Goal: Information Seeking & Learning: Learn about a topic

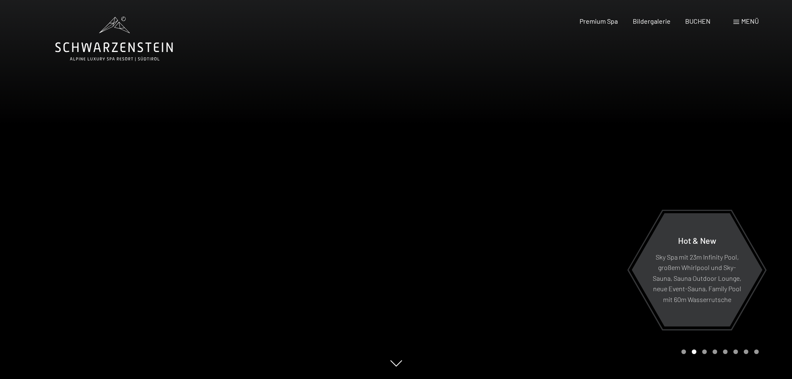
click at [735, 22] on span at bounding box center [736, 22] width 6 height 4
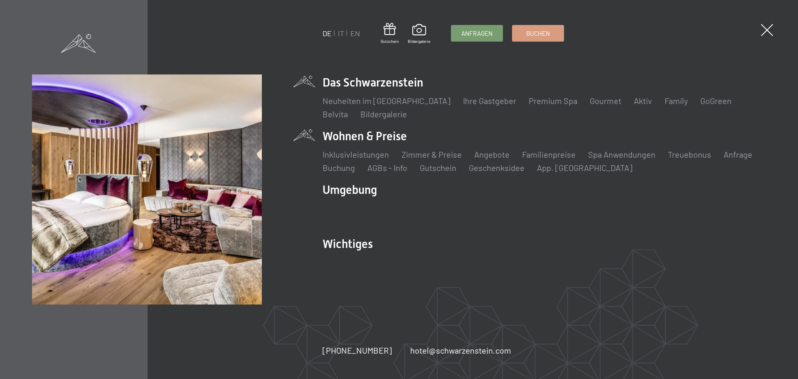
click at [362, 136] on li "Wohnen & Preise Inklusivleistungen Zimmer & Preise Liste Angebote Liste Familie…" at bounding box center [545, 150] width 444 height 45
click at [421, 155] on link "Zimmer & Preise" at bounding box center [432, 154] width 60 height 10
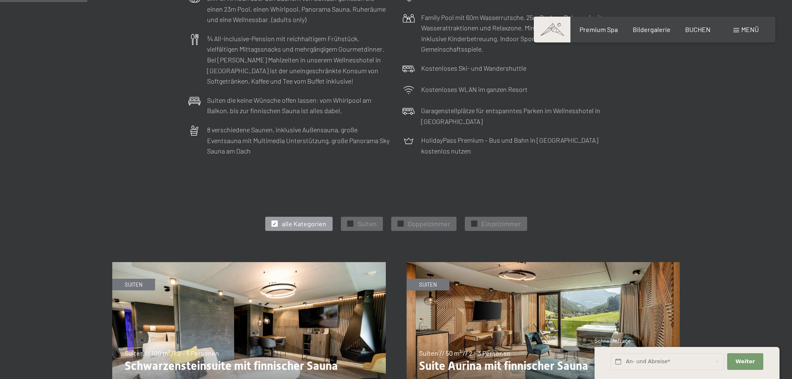
scroll to position [499, 0]
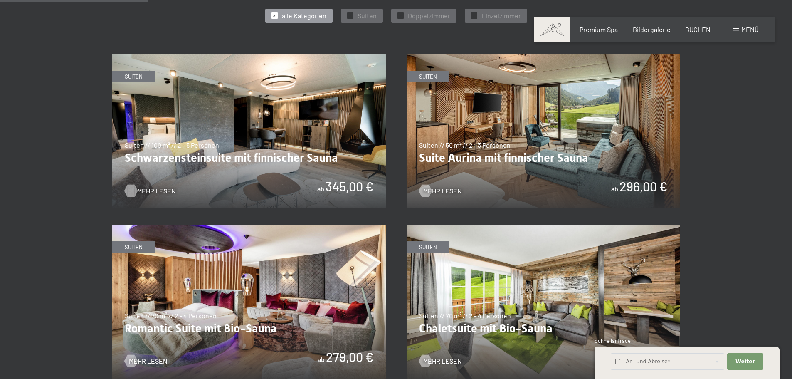
click at [143, 190] on span "Mehr Lesen" at bounding box center [156, 190] width 39 height 9
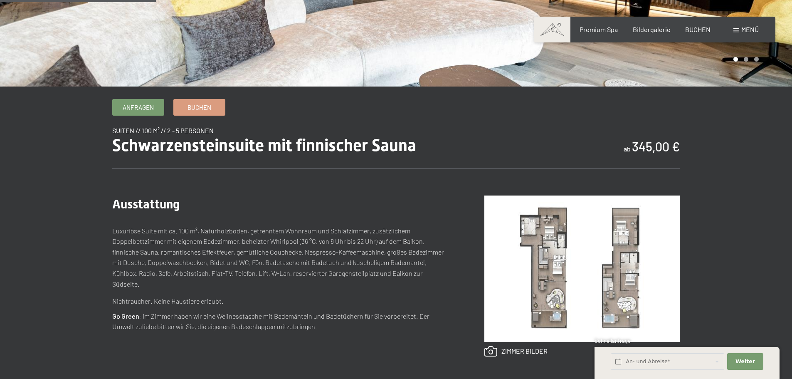
scroll to position [208, 0]
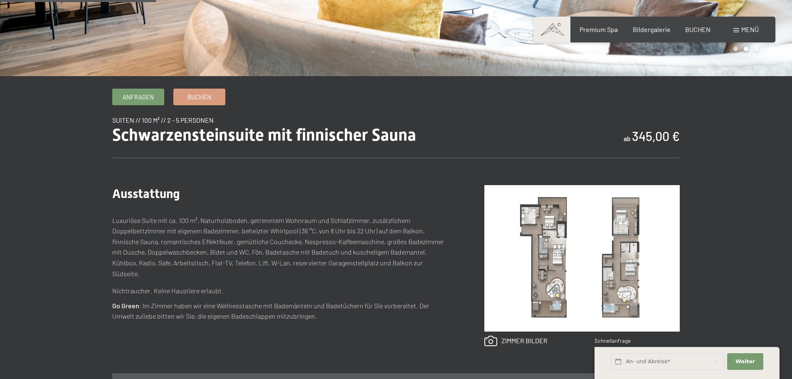
click at [559, 247] on img at bounding box center [581, 258] width 195 height 146
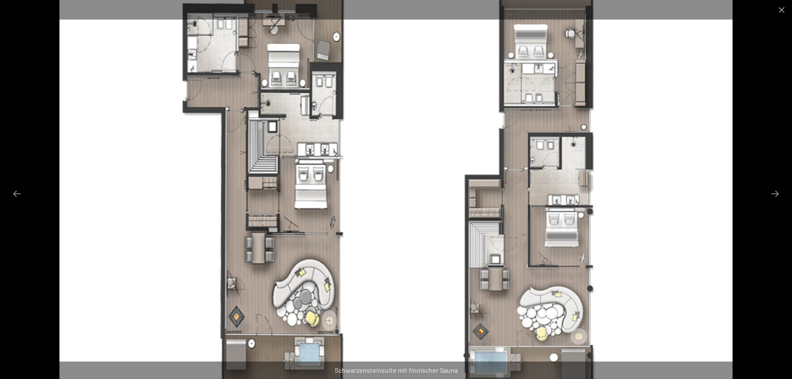
scroll to position [0, 0]
drag, startPoint x: 651, startPoint y: 228, endPoint x: 653, endPoint y: 234, distance: 6.4
click at [653, 234] on img at bounding box center [395, 189] width 673 height 379
click at [784, 7] on button "Close gallery" at bounding box center [781, 10] width 21 height 20
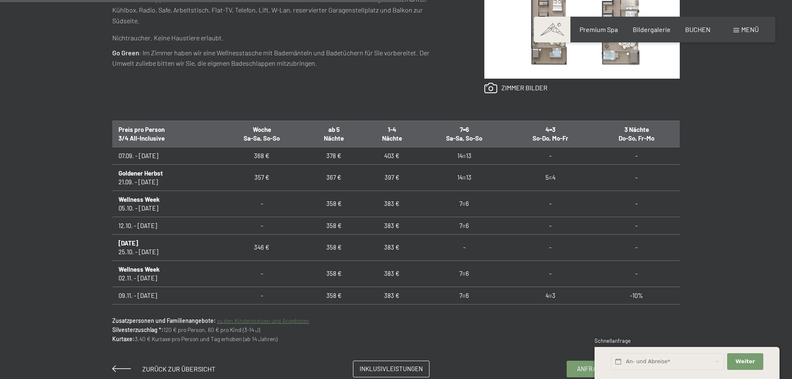
scroll to position [582, 0]
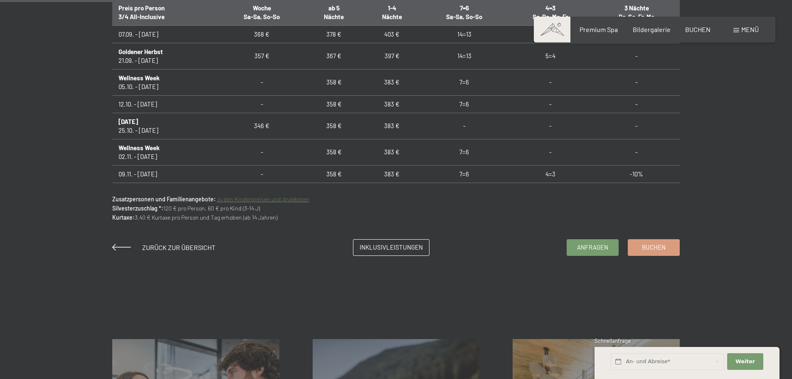
click at [274, 200] on link "zu den Kinderpreisen und Angeboten" at bounding box center [263, 198] width 92 height 7
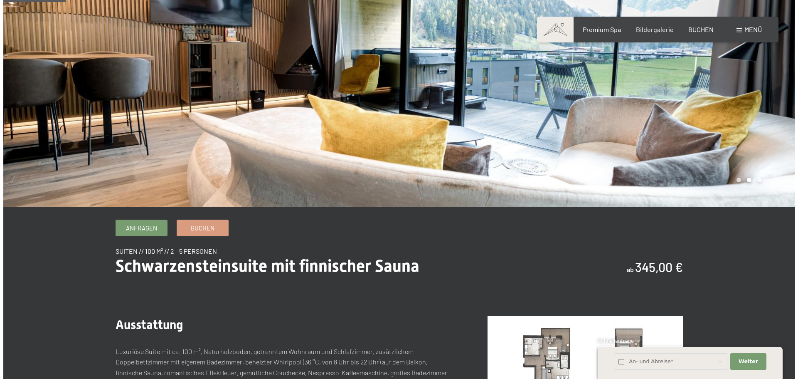
scroll to position [0, 0]
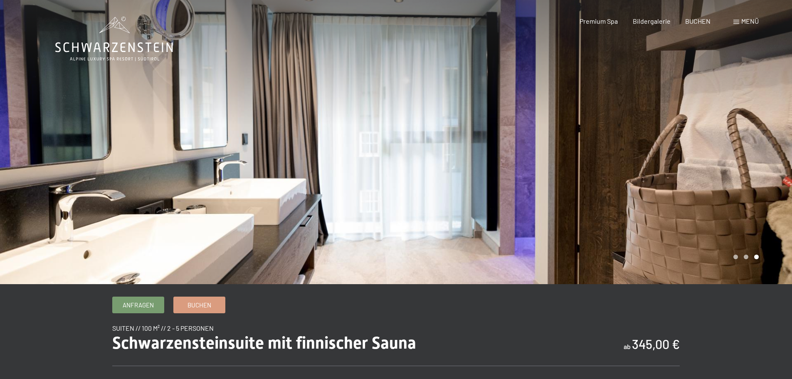
click at [740, 21] on div "Menü" at bounding box center [745, 21] width 25 height 9
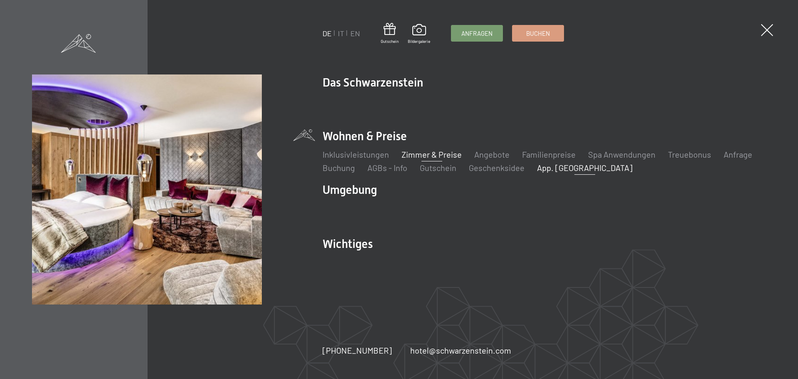
click at [548, 167] on link "App. [GEOGRAPHIC_DATA]" at bounding box center [585, 168] width 96 height 10
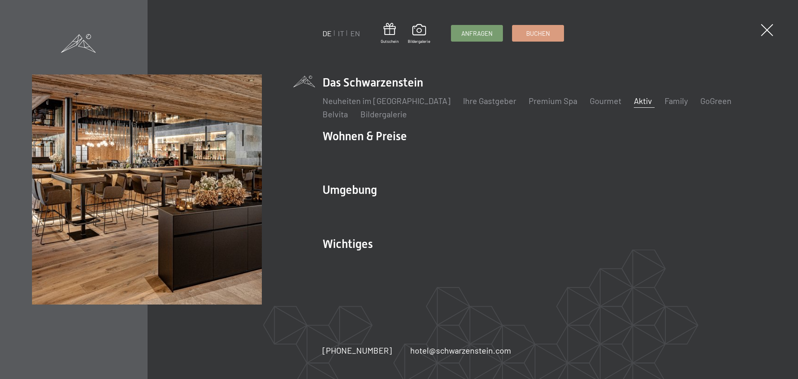
click at [634, 98] on link "Aktiv" at bounding box center [643, 101] width 18 height 10
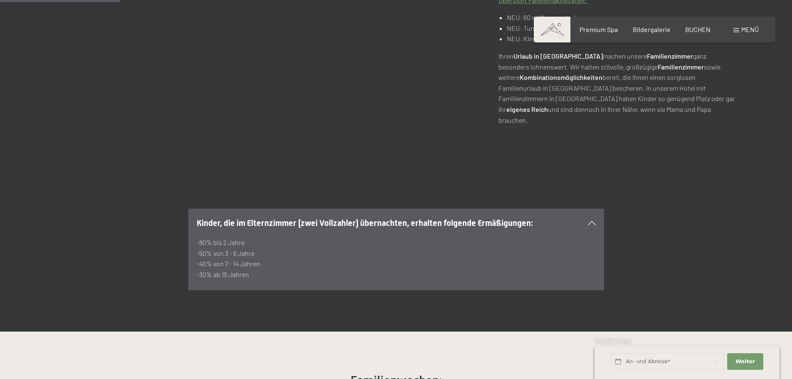
scroll to position [582, 0]
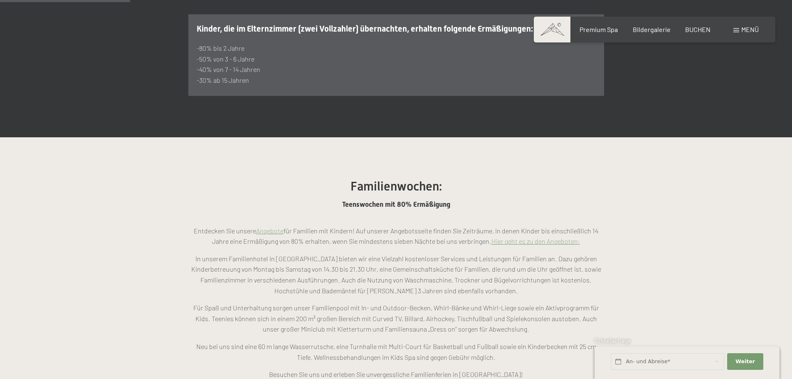
click at [547, 237] on link "Hier geht es zu den Angeboten:" at bounding box center [535, 241] width 89 height 8
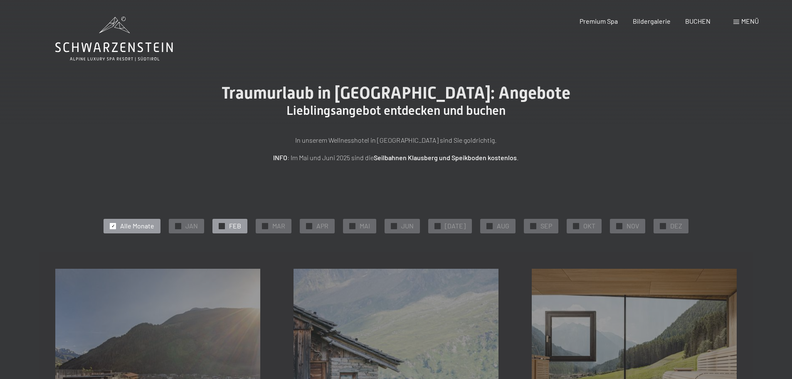
click at [239, 226] on span "FEB" at bounding box center [235, 225] width 12 height 9
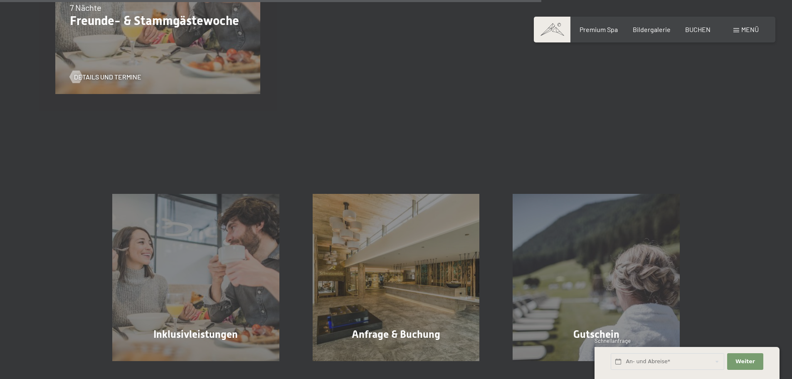
scroll to position [707, 0]
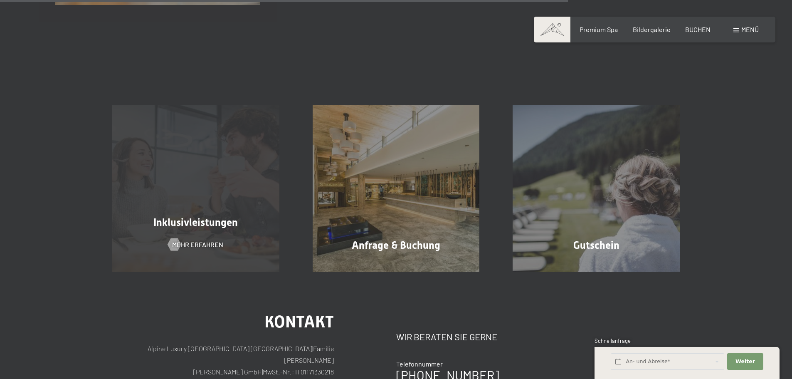
click at [196, 225] on span "Inklusivleistungen" at bounding box center [195, 222] width 84 height 12
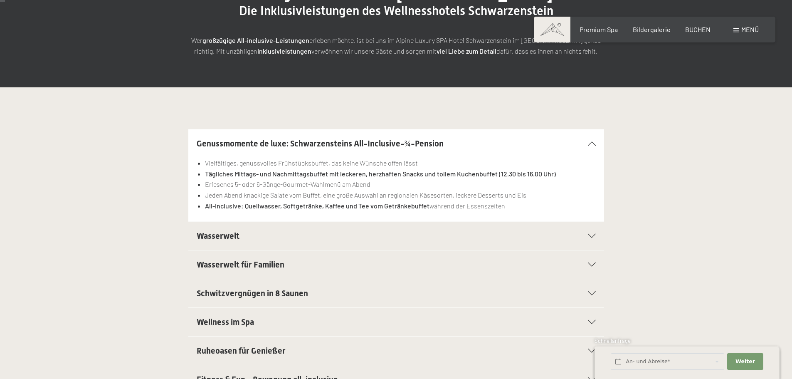
scroll to position [166, 0]
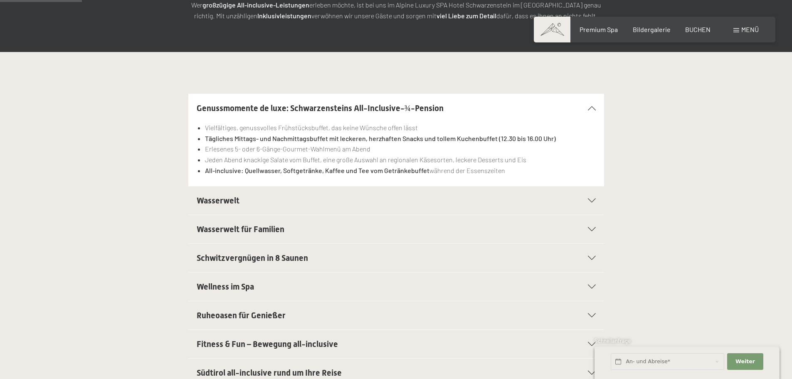
click at [220, 200] on span "Wasserwelt" at bounding box center [218, 200] width 43 height 10
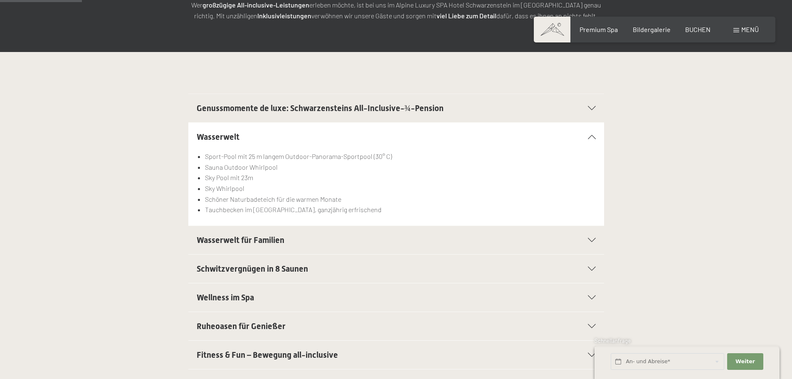
click at [215, 242] on span "Wasserwelt für Familien" at bounding box center [241, 240] width 88 height 10
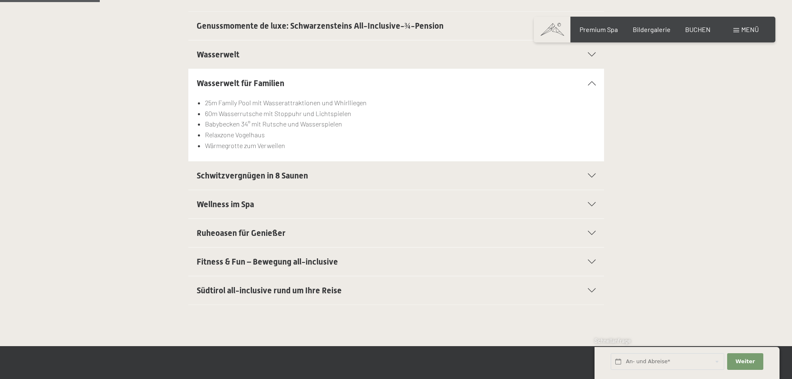
scroll to position [249, 0]
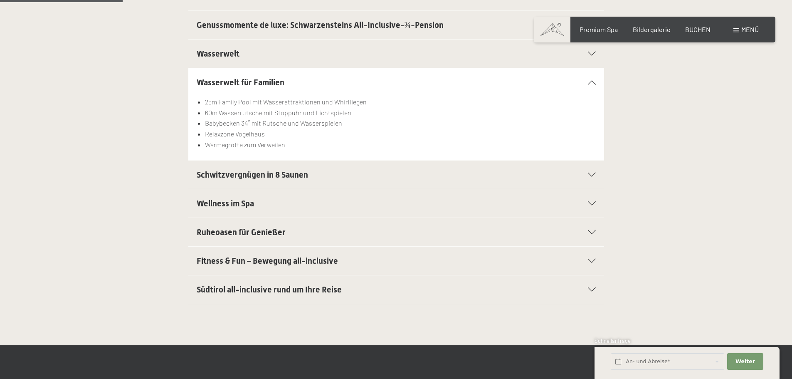
click at [259, 286] on span "Südtirol all-inclusive rund um Ihre Reise" at bounding box center [269, 289] width 145 height 10
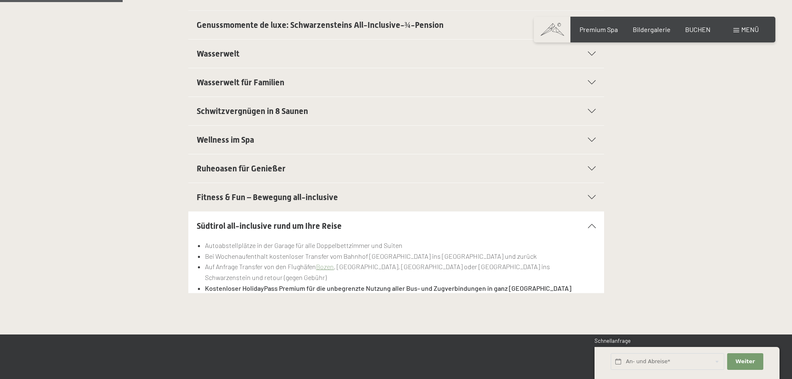
click at [262, 196] on span "Fitness & Fun – Bewegung all-inclusive" at bounding box center [267, 197] width 141 height 10
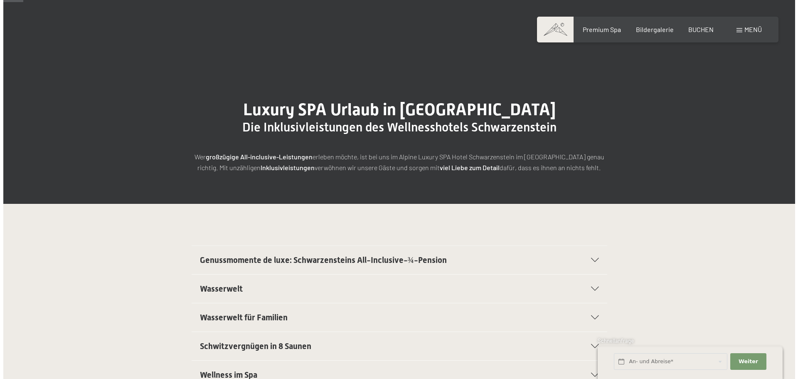
scroll to position [0, 0]
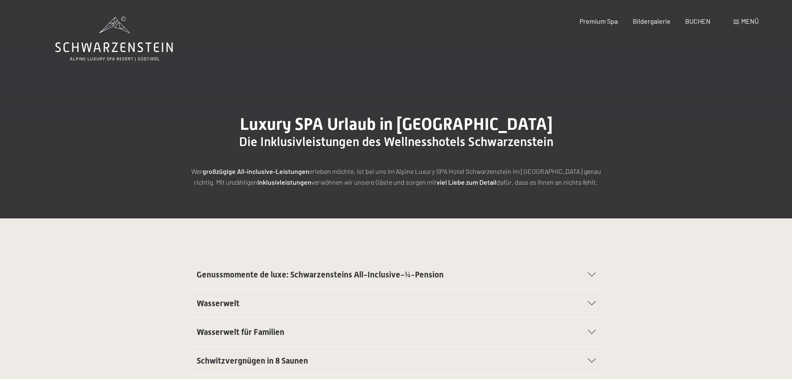
click at [735, 22] on span at bounding box center [736, 22] width 6 height 4
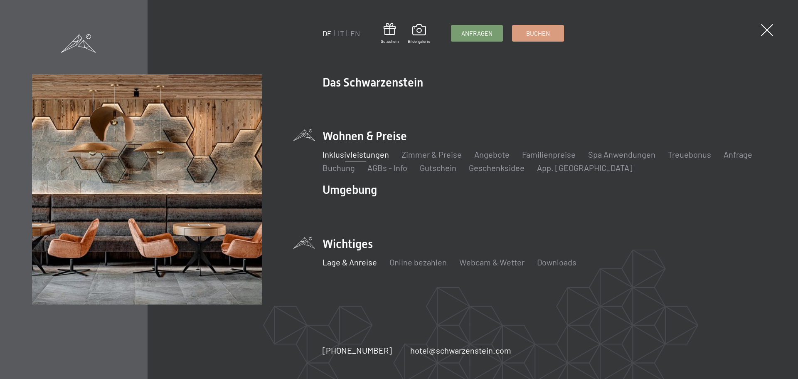
click at [350, 261] on link "Lage & Anreise" at bounding box center [350, 262] width 54 height 10
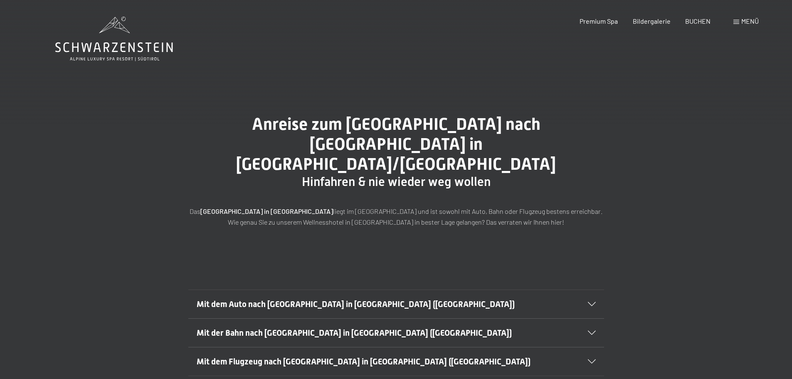
click at [310, 299] on span "Mit dem Auto nach [GEOGRAPHIC_DATA] in [GEOGRAPHIC_DATA] ([GEOGRAPHIC_DATA])" at bounding box center [356, 304] width 318 height 10
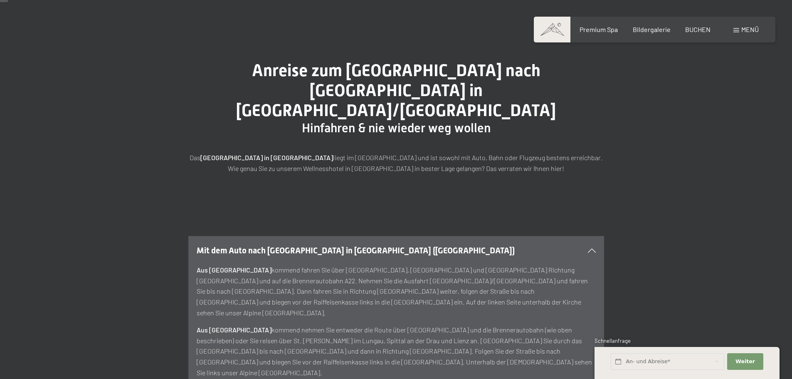
scroll to position [125, 0]
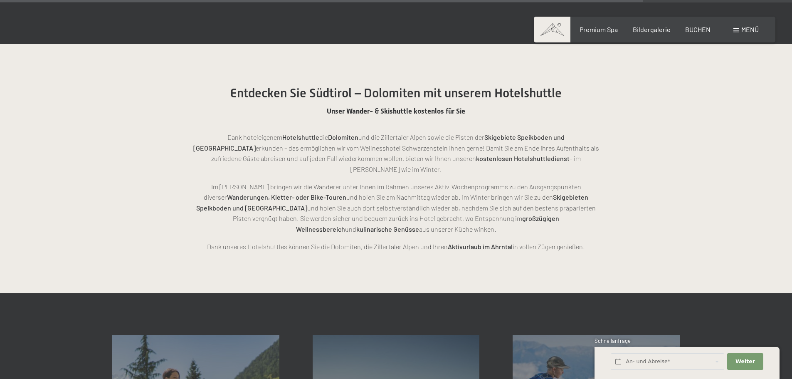
scroll to position [1912, 0]
